Goal: Task Accomplishment & Management: Complete application form

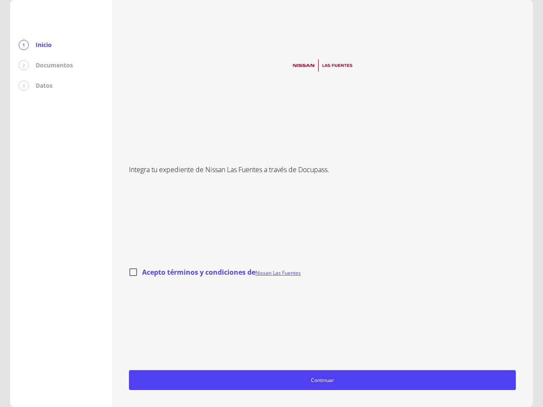
click at [271, 204] on div "Integra tu expediente de Nissan Las Fuentes a través de Docupass. Acepto términ…" at bounding box center [322, 203] width 387 height 373
click at [322, 380] on span "Continuar" at bounding box center [322, 380] width 379 height 9
